Goal: Check status: Check status

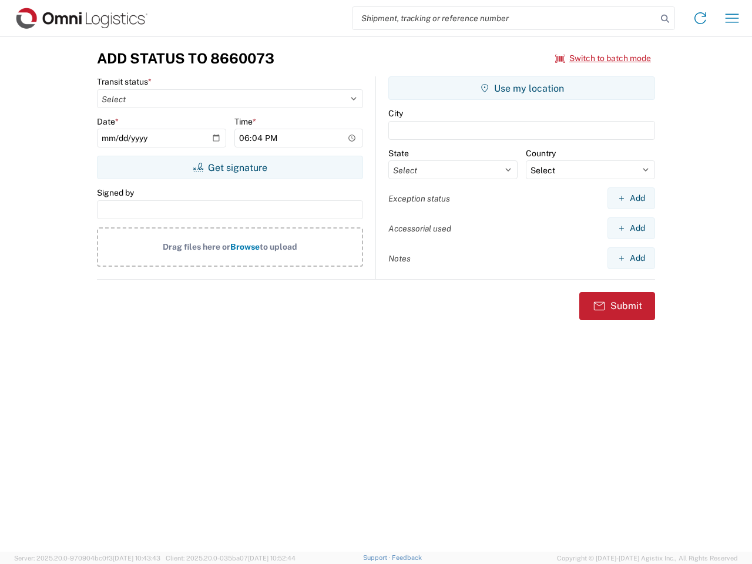
click at [505, 18] on input "search" at bounding box center [504, 18] width 304 height 22
click at [665, 19] on icon at bounding box center [665, 19] width 16 height 16
click at [700, 18] on icon at bounding box center [700, 18] width 19 height 19
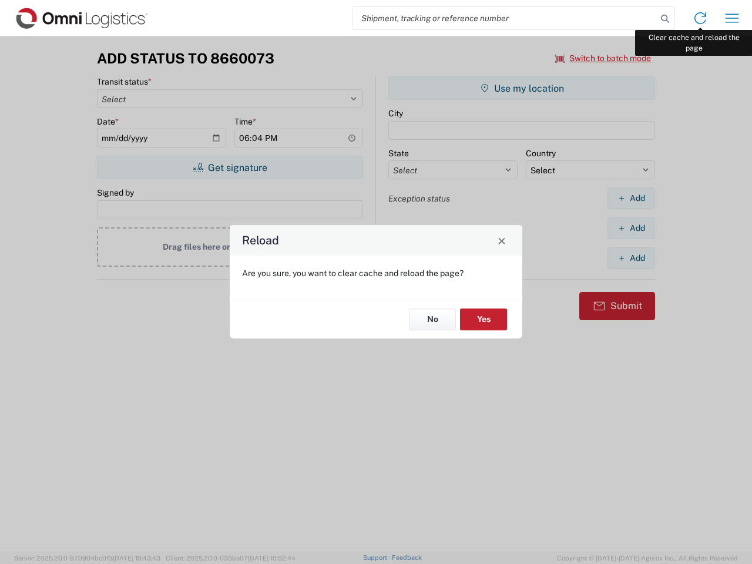
click at [732, 18] on div "Reload Are you sure, you want to clear cache and reload the page? No Yes" at bounding box center [376, 282] width 752 height 564
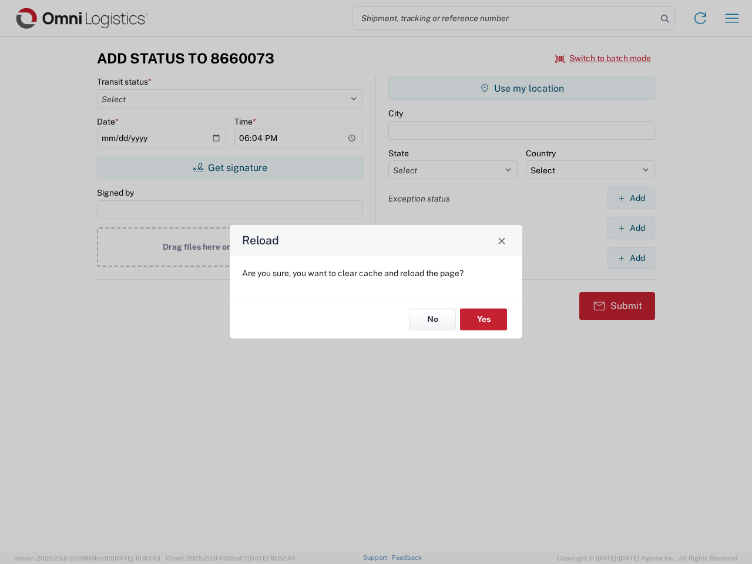
click at [603, 58] on div "Reload Are you sure, you want to clear cache and reload the page? No Yes" at bounding box center [376, 282] width 752 height 564
click at [230, 167] on div "Reload Are you sure, you want to clear cache and reload the page? No Yes" at bounding box center [376, 282] width 752 height 564
click at [522, 88] on div "Reload Are you sure, you want to clear cache and reload the page? No Yes" at bounding box center [376, 282] width 752 height 564
click at [631, 198] on div "Reload Are you sure, you want to clear cache and reload the page? No Yes" at bounding box center [376, 282] width 752 height 564
click at [631, 228] on div "Reload Are you sure, you want to clear cache and reload the page? No Yes" at bounding box center [376, 282] width 752 height 564
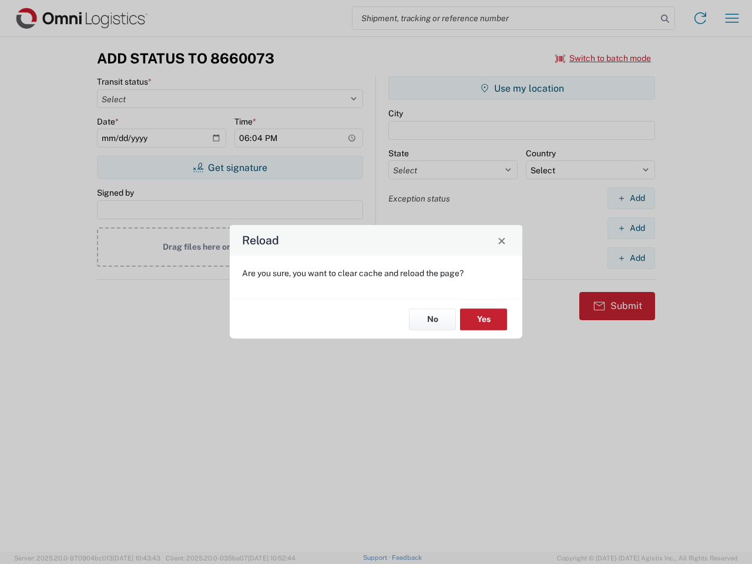
click at [631, 258] on div "Reload Are you sure, you want to clear cache and reload the page? No Yes" at bounding box center [376, 282] width 752 height 564
